Goal: Navigation & Orientation: Find specific page/section

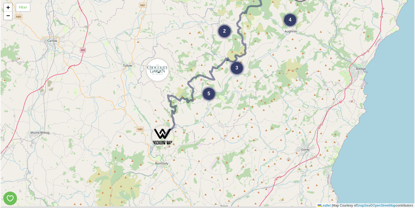
drag, startPoint x: 194, startPoint y: 149, endPoint x: 154, endPoint y: 96, distance: 66.9
click at [154, 96] on div "8 2 5 2 6 4 2 5 3 + − Leaflet | Map Courtesy of SnapSea © OpenStreetMap contrib…" at bounding box center [208, 104] width 414 height 208
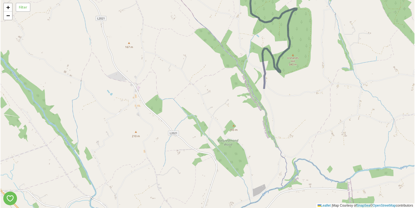
drag, startPoint x: 159, startPoint y: 120, endPoint x: 158, endPoint y: -20, distance: 140.7
click at [158, 0] on html "4 3 + − Leaflet | Map Courtesy of SnapSea © OpenStreetMap contributors Filter /…" at bounding box center [207, 104] width 415 height 208
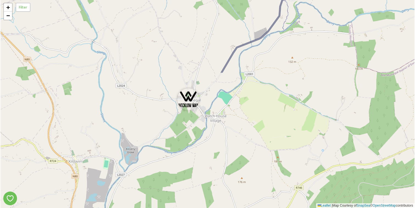
drag, startPoint x: 185, startPoint y: 113, endPoint x: 186, endPoint y: -44, distance: 156.3
click at [186, 0] on html "4 + − Leaflet | Map Courtesy of SnapSea © OpenStreetMap contributors Filter /p/…" at bounding box center [207, 104] width 415 height 208
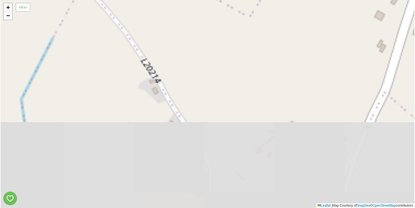
drag, startPoint x: 186, startPoint y: 129, endPoint x: 172, endPoint y: -39, distance: 168.4
click at [172, 0] on html "+ − Leaflet | Map Courtesy of SnapSea © OpenStreetMap contributors Filter /p/ma…" at bounding box center [207, 104] width 415 height 208
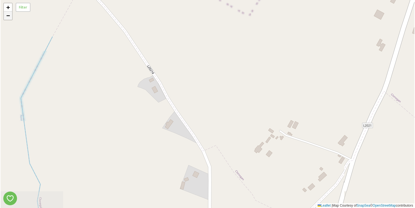
click at [7, 17] on span "−" at bounding box center [8, 15] width 4 height 7
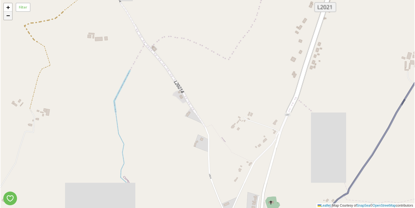
click at [7, 17] on span "−" at bounding box center [8, 15] width 4 height 7
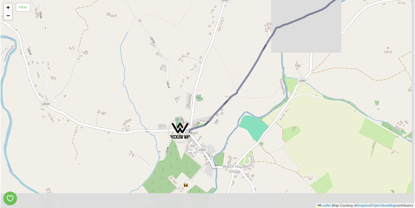
drag, startPoint x: 255, startPoint y: 159, endPoint x: 214, endPoint y: 103, distance: 69.2
click at [214, 103] on div "+ − Leaflet | Map Courtesy of SnapSea © OpenStreetMap contributors" at bounding box center [208, 104] width 414 height 208
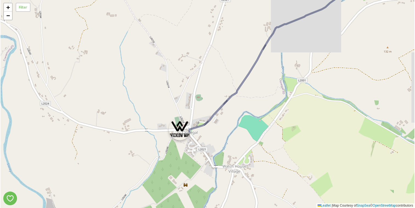
click at [181, 131] on img at bounding box center [180, 129] width 22 height 22
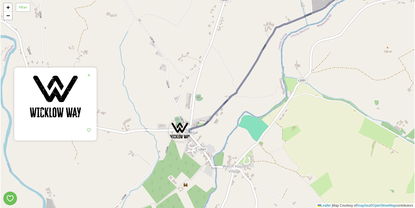
click at [193, 131] on div "+ − Leaflet | Map Courtesy of SnapSea © OpenStreetMap contributors" at bounding box center [208, 104] width 414 height 208
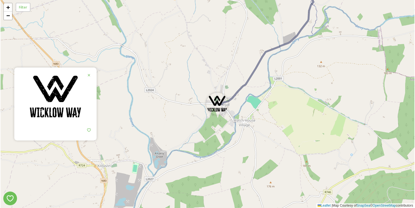
click at [380, 84] on div "4 + − Leaflet | Map Courtesy of SnapSea © OpenStreetMap contributors" at bounding box center [208, 104] width 414 height 208
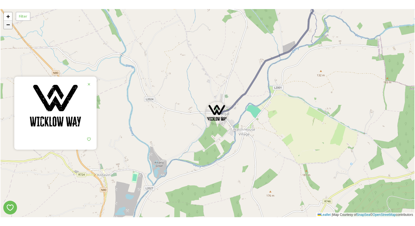
click at [6, 25] on span "−" at bounding box center [8, 24] width 4 height 7
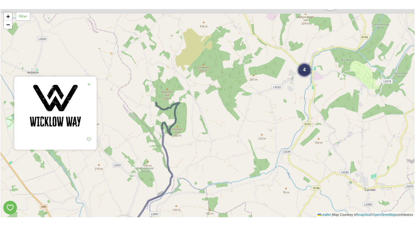
drag, startPoint x: 203, startPoint y: 45, endPoint x: 114, endPoint y: 158, distance: 143.8
click at [114, 158] on div "4 3 + − Leaflet | Map Courtesy of SnapSea © OpenStreetMap contributors" at bounding box center [208, 113] width 414 height 208
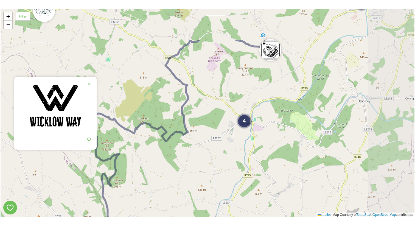
drag, startPoint x: 271, startPoint y: 100, endPoint x: 211, endPoint y: 152, distance: 78.8
click at [211, 152] on div "4 3 + − Leaflet | Map Courtesy of SnapSea © OpenStreetMap contributors" at bounding box center [208, 113] width 414 height 208
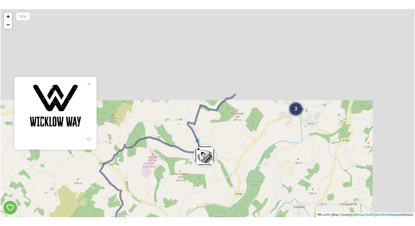
drag, startPoint x: 259, startPoint y: 70, endPoint x: 187, endPoint y: 187, distance: 137.2
click at [187, 187] on div "4 3 + − Leaflet | Map Courtesy of SnapSea © OpenStreetMap contributors" at bounding box center [208, 113] width 414 height 208
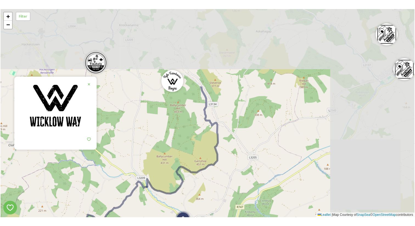
drag, startPoint x: 254, startPoint y: 107, endPoint x: 146, endPoint y: 205, distance: 145.7
click at [146, 205] on div "4 3 2 + − Leaflet | Map Courtesy of SnapSea © OpenStreetMap contributors" at bounding box center [208, 113] width 414 height 208
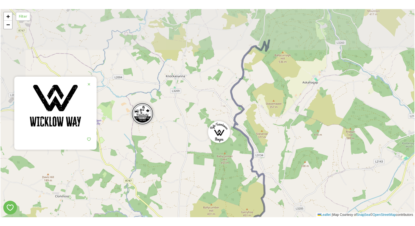
drag, startPoint x: 123, startPoint y: 146, endPoint x: 171, endPoint y: 191, distance: 65.7
click at [171, 191] on div "4 3 2 4 + − Leaflet | Map Courtesy of SnapSea © OpenStreetMap contributors" at bounding box center [208, 113] width 414 height 208
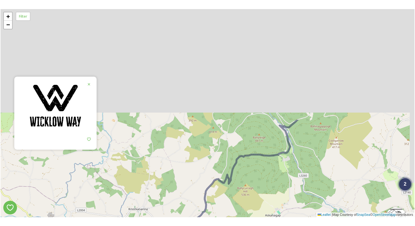
drag, startPoint x: 190, startPoint y: 67, endPoint x: 149, endPoint y: 203, distance: 141.9
click at [150, 203] on div "4 3 2 4 + − Leaflet | Map Courtesy of SnapSea © OpenStreetMap contributors" at bounding box center [208, 113] width 414 height 208
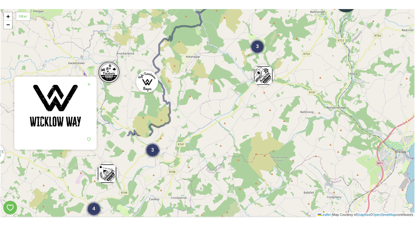
drag, startPoint x: 242, startPoint y: 151, endPoint x: 223, endPoint y: 49, distance: 103.7
click at [223, 49] on div "4 5 3 4 3 + − Leaflet | Map Courtesy of SnapSea © OpenStreetMap contributors" at bounding box center [208, 113] width 414 height 208
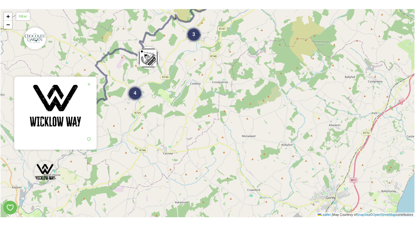
drag, startPoint x: 199, startPoint y: 170, endPoint x: 239, endPoint y: 53, distance: 123.6
click at [239, 53] on div "4 5 3 4 3 + − Leaflet | Map Courtesy of SnapSea © OpenStreetMap contributors" at bounding box center [208, 113] width 414 height 208
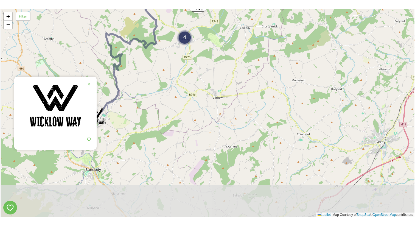
drag, startPoint x: 158, startPoint y: 173, endPoint x: 208, endPoint y: 118, distance: 74.3
click at [208, 118] on div "4 3 4 3 + − Leaflet | Map Courtesy of SnapSea © OpenStreetMap contributors" at bounding box center [208, 113] width 414 height 208
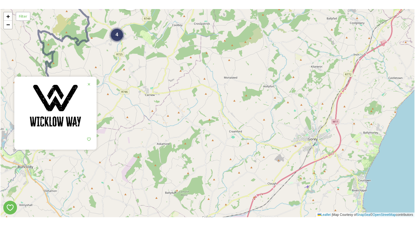
drag, startPoint x: 227, startPoint y: 85, endPoint x: 159, endPoint y: 82, distance: 68.2
click at [159, 82] on div "4 3 4 3 + − Leaflet | Map Courtesy of SnapSea © OpenStreetMap contributors" at bounding box center [208, 113] width 414 height 208
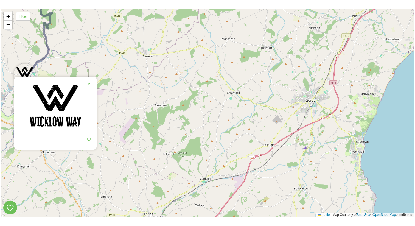
drag, startPoint x: 166, startPoint y: 130, endPoint x: 163, endPoint y: 92, distance: 38.6
click at [164, 92] on div "3 4 3 4 + − Leaflet | Map Courtesy of SnapSea © OpenStreetMap contributors" at bounding box center [208, 113] width 414 height 208
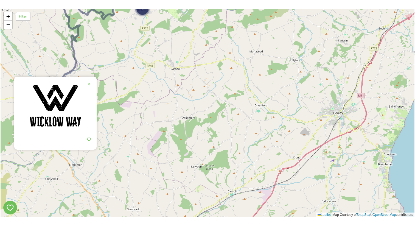
drag, startPoint x: 114, startPoint y: 43, endPoint x: 138, endPoint y: 58, distance: 28.7
click at [138, 58] on div "3 4 3 + − Leaflet | Map Courtesy of SnapSea © OpenStreetMap contributors" at bounding box center [208, 113] width 414 height 208
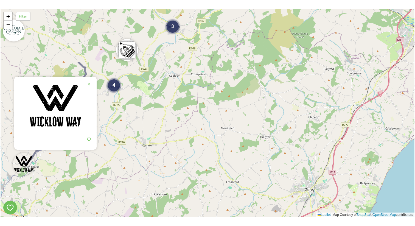
drag, startPoint x: 161, startPoint y: 30, endPoint x: 135, endPoint y: 102, distance: 76.2
click at [135, 102] on div "3 4 3 + − Leaflet | Map Courtesy of SnapSea © OpenStreetMap contributors" at bounding box center [208, 113] width 414 height 208
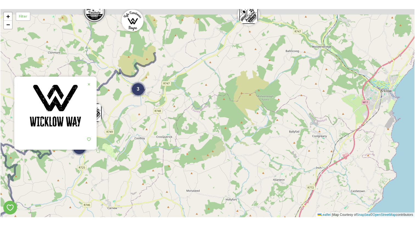
drag, startPoint x: 136, startPoint y: 112, endPoint x: 95, endPoint y: 179, distance: 78.5
click at [96, 179] on div "3 4 3 4 + − Leaflet | Map Courtesy of SnapSea © OpenStreetMap contributors" at bounding box center [208, 113] width 414 height 208
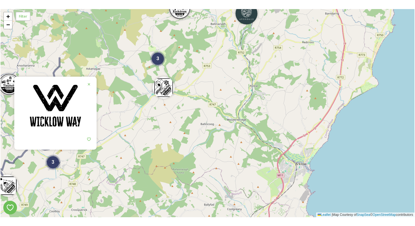
drag, startPoint x: 202, startPoint y: 63, endPoint x: 123, endPoint y: 130, distance: 104.6
click at [123, 131] on div "3 4 3 4 5 + − Leaflet | Map Courtesy of SnapSea © OpenStreetMap contributors" at bounding box center [208, 113] width 414 height 208
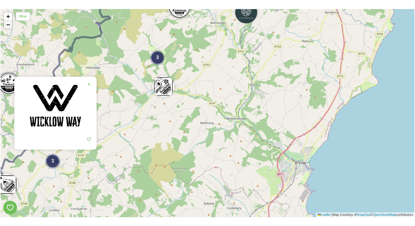
click at [11, 25] on link "−" at bounding box center [8, 25] width 8 height 8
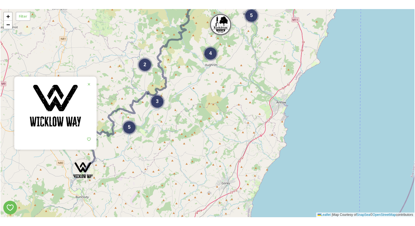
drag, startPoint x: 108, startPoint y: 51, endPoint x: 135, endPoint y: 15, distance: 45.1
click at [135, 15] on div "8 2 5 2 6 4 2 5 3 + − Leaflet | Map Courtesy of SnapSea © OpenStreetMap contrib…" at bounding box center [208, 113] width 414 height 208
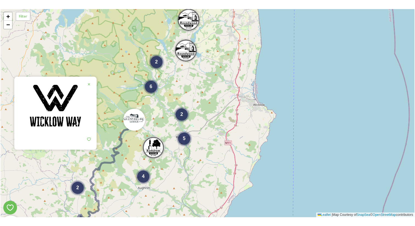
drag, startPoint x: 135, startPoint y: 15, endPoint x: 66, endPoint y: 137, distance: 140.3
click at [66, 137] on div "8 2 5 2 6 4 2 5 3 + − Leaflet | Map Courtesy of SnapSea © OpenStreetMap contrib…" at bounding box center [208, 113] width 414 height 208
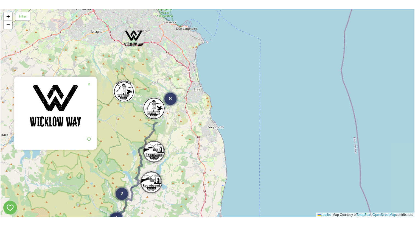
drag, startPoint x: 123, startPoint y: 68, endPoint x: 91, endPoint y: 202, distance: 137.9
click at [91, 202] on div "8 2 5 2 6 4 2 5 3 + − Leaflet | Map Courtesy of SnapSea © OpenStreetMap contrib…" at bounding box center [208, 113] width 414 height 208
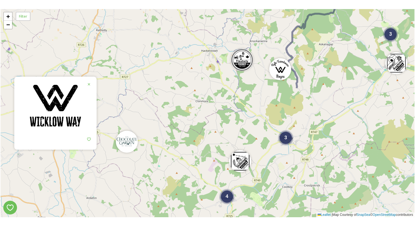
drag, startPoint x: 155, startPoint y: 137, endPoint x: 175, endPoint y: -15, distance: 153.2
click at [175, 0] on html "4 5 3 4 3 + − Leaflet | Map Courtesy of SnapSea © OpenStreetMap contributors Fi…" at bounding box center [207, 113] width 415 height 226
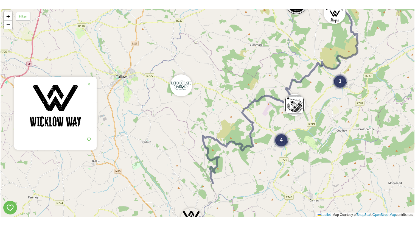
drag, startPoint x: 146, startPoint y: 85, endPoint x: 200, endPoint y: 31, distance: 76.5
click at [201, 32] on div "4 5 3 4 3 + − Leaflet | Map Courtesy of SnapSea © OpenStreetMap contributors" at bounding box center [208, 113] width 414 height 208
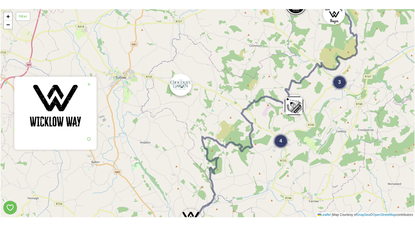
click at [184, 87] on img at bounding box center [181, 85] width 22 height 22
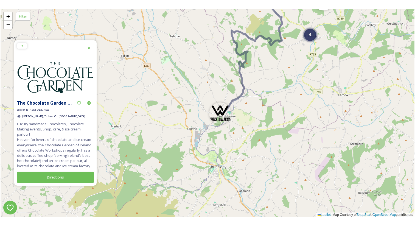
drag, startPoint x: 178, startPoint y: 181, endPoint x: 207, endPoint y: 70, distance: 114.1
click at [207, 70] on div "3 3 5 4 4 + − Leaflet | Map Courtesy of SnapSea © OpenStreetMap contributors" at bounding box center [208, 113] width 414 height 208
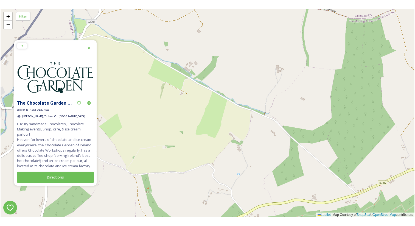
click at [10, 29] on div "+ −" at bounding box center [7, 21] width 9 height 18
click at [9, 24] on span "−" at bounding box center [8, 24] width 4 height 7
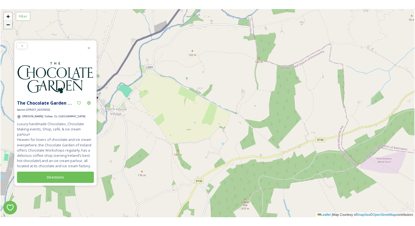
click at [9, 24] on span "−" at bounding box center [8, 24] width 4 height 7
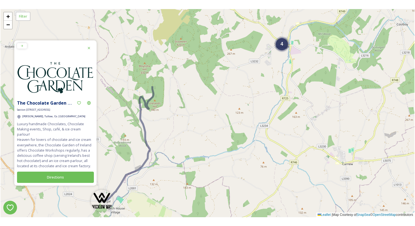
drag, startPoint x: 223, startPoint y: 100, endPoint x: 177, endPoint y: 198, distance: 108.3
click at [177, 198] on div "4 3 + − Leaflet | Map Courtesy of SnapSea © OpenStreetMap contributors" at bounding box center [208, 113] width 414 height 208
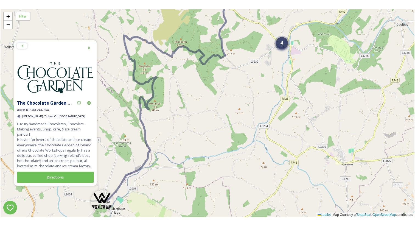
click at [287, 48] on div "4" at bounding box center [282, 43] width 12 height 12
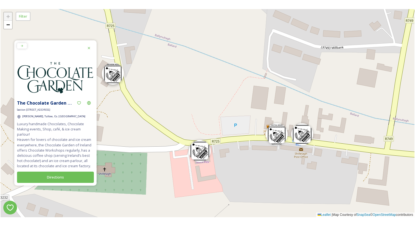
click at [110, 72] on img at bounding box center [113, 74] width 22 height 22
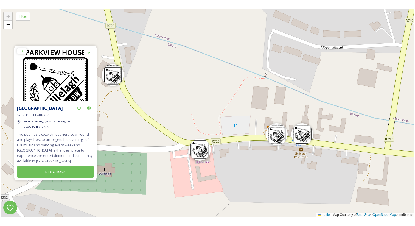
click at [205, 155] on img at bounding box center [200, 150] width 22 height 22
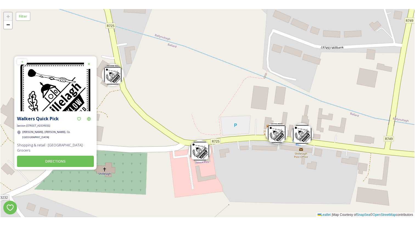
click at [277, 138] on img at bounding box center [277, 133] width 22 height 22
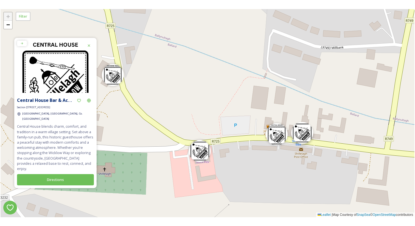
click at [303, 134] on img at bounding box center [302, 133] width 22 height 22
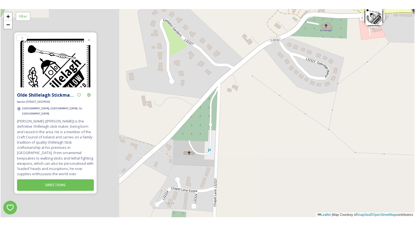
drag, startPoint x: 202, startPoint y: 124, endPoint x: 336, endPoint y: 12, distance: 174.7
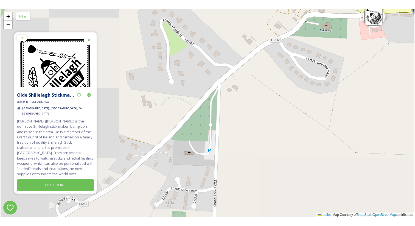
click at [337, 12] on div "2 + − Leaflet | Map Courtesy of SnapSea © OpenStreetMap contributors" at bounding box center [208, 113] width 414 height 208
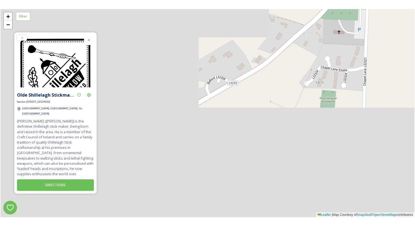
drag, startPoint x: 241, startPoint y: 76, endPoint x: 395, endPoint y: -44, distance: 195.2
click at [395, 0] on html "Olde Shillelagh Stickmakers Section [STREET_ADDRESS]. [PERSON_NAME] [PERSON_NAM…" at bounding box center [207, 113] width 415 height 226
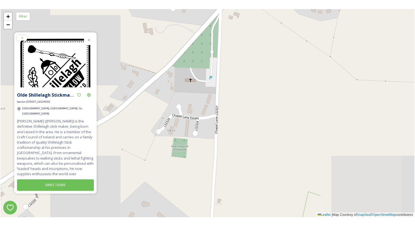
drag, startPoint x: 334, startPoint y: 34, endPoint x: 178, endPoint y: 83, distance: 163.3
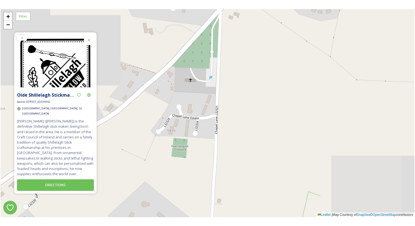
click at [178, 82] on div "2 + − Leaflet | Map Courtesy of SnapSea © OpenStreetMap contributors" at bounding box center [208, 113] width 414 height 208
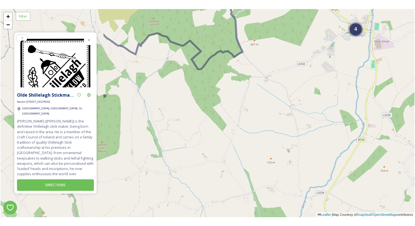
drag, startPoint x: 188, startPoint y: 96, endPoint x: 331, endPoint y: 49, distance: 150.4
click at [332, 50] on div "4 3 + − Leaflet | Map Courtesy of SnapSea © OpenStreetMap contributors" at bounding box center [208, 113] width 414 height 208
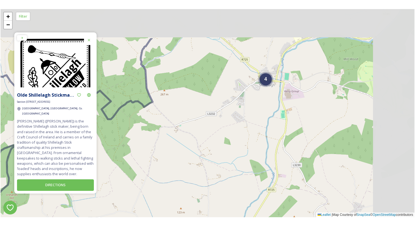
drag, startPoint x: 209, startPoint y: 95, endPoint x: 84, endPoint y: 170, distance: 145.1
click at [85, 170] on div "Olde Shillelagh Stickmakers Section [STREET_ADDRESS]. [PERSON_NAME] [PERSON_NAM…" at bounding box center [208, 113] width 414 height 208
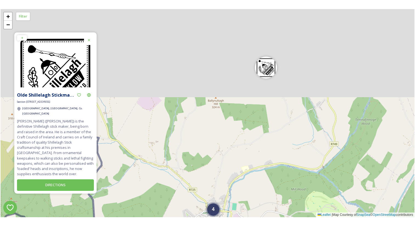
drag, startPoint x: 170, startPoint y: 104, endPoint x: 147, endPoint y: 212, distance: 110.4
click at [147, 208] on div "4 3 + − Leaflet | Map Courtesy of SnapSea © OpenStreetMap contributors" at bounding box center [208, 113] width 414 height 208
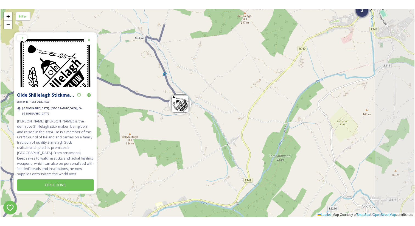
drag, startPoint x: 187, startPoint y: 126, endPoint x: 101, endPoint y: 162, distance: 93.7
click at [101, 162] on div "4 3 + − Leaflet | Map Courtesy of SnapSea © OpenStreetMap contributors" at bounding box center [208, 113] width 414 height 208
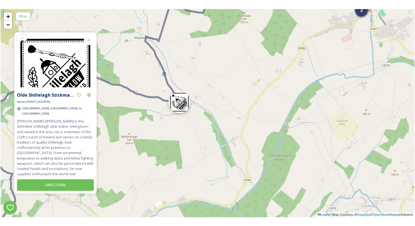
click at [182, 109] on img at bounding box center [180, 102] width 22 height 22
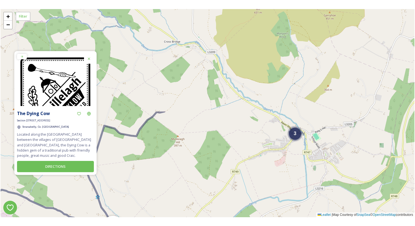
drag, startPoint x: 227, startPoint y: 60, endPoint x: 160, endPoint y: 183, distance: 140.3
click at [160, 183] on div "3 4 + − Leaflet | Map Courtesy of SnapSea © OpenStreetMap contributors" at bounding box center [208, 113] width 414 height 208
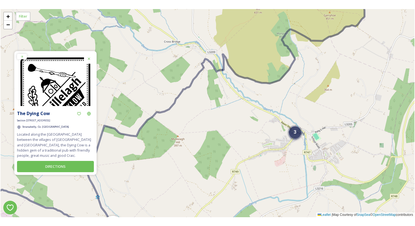
click at [296, 130] on span "3" at bounding box center [295, 131] width 3 height 5
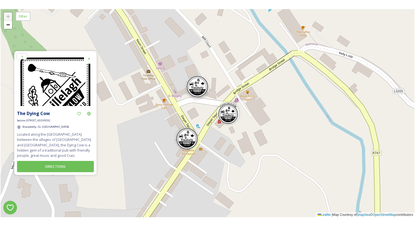
click at [197, 85] on img at bounding box center [198, 87] width 22 height 22
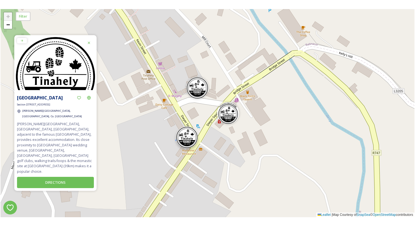
click at [186, 137] on img at bounding box center [187, 137] width 22 height 22
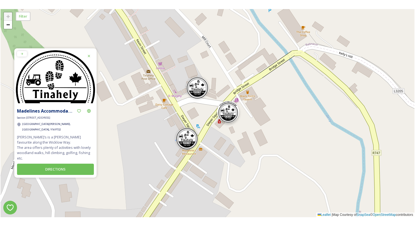
click at [234, 116] on img at bounding box center [228, 112] width 22 height 22
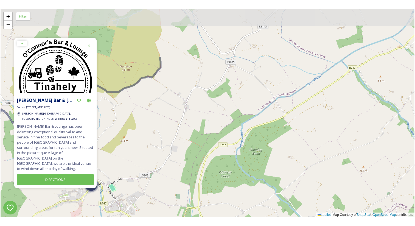
drag, startPoint x: 284, startPoint y: 95, endPoint x: 144, endPoint y: 162, distance: 155.4
click at [144, 163] on div "4 3 + − Leaflet | Map Courtesy of SnapSea © OpenStreetMap contributors" at bounding box center [208, 113] width 414 height 208
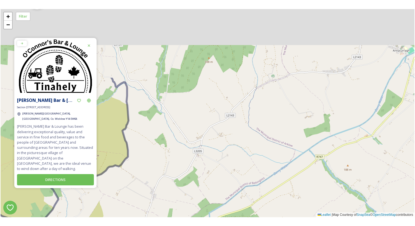
drag, startPoint x: 206, startPoint y: 82, endPoint x: 167, endPoint y: 184, distance: 109.8
click at [167, 184] on div "4 3 + − Leaflet | Map Courtesy of SnapSea © OpenStreetMap contributors" at bounding box center [208, 113] width 414 height 208
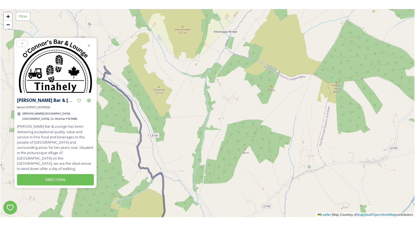
drag, startPoint x: 175, startPoint y: 122, endPoint x: 217, endPoint y: 200, distance: 88.5
click at [217, 200] on div "3 + − Leaflet | Map Courtesy of SnapSea © OpenStreetMap contributors" at bounding box center [208, 113] width 414 height 208
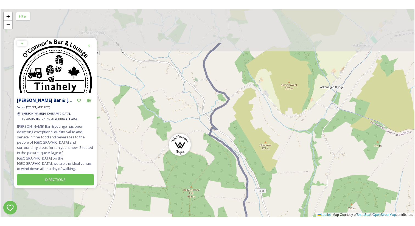
drag, startPoint x: 170, startPoint y: 116, endPoint x: 278, endPoint y: 172, distance: 121.3
click at [278, 172] on div "3 + − Leaflet | Map Courtesy of SnapSea © OpenStreetMap contributors" at bounding box center [208, 113] width 414 height 208
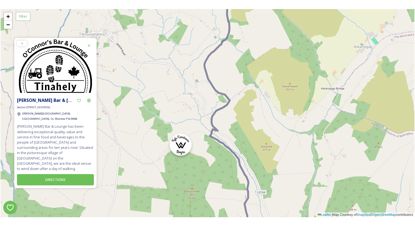
click at [180, 146] on img at bounding box center [181, 145] width 22 height 22
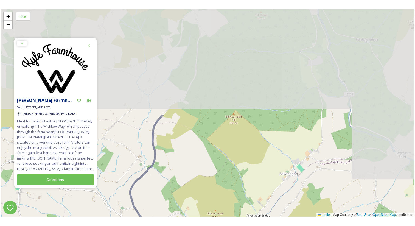
drag, startPoint x: 286, startPoint y: 71, endPoint x: 212, endPoint y: 198, distance: 147.4
click at [212, 198] on div "3 + − Leaflet | Map Courtesy of SnapSea © OpenStreetMap contributors" at bounding box center [208, 113] width 414 height 208
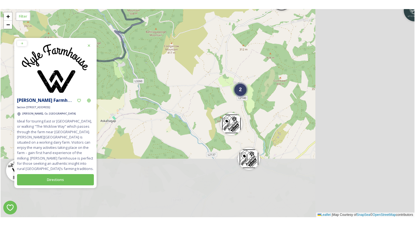
drag, startPoint x: 293, startPoint y: 188, endPoint x: 152, endPoint y: 122, distance: 154.7
click at [152, 122] on div "4 3 2 3 + − Leaflet | Map Courtesy of SnapSea © OpenStreetMap contributors" at bounding box center [208, 113] width 414 height 208
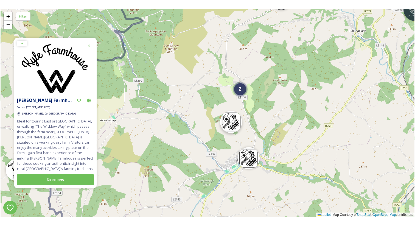
click at [237, 125] on img at bounding box center [231, 122] width 22 height 22
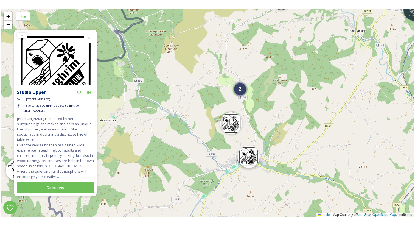
click at [252, 164] on img at bounding box center [249, 157] width 22 height 22
